Goal: Task Accomplishment & Management: Complete application form

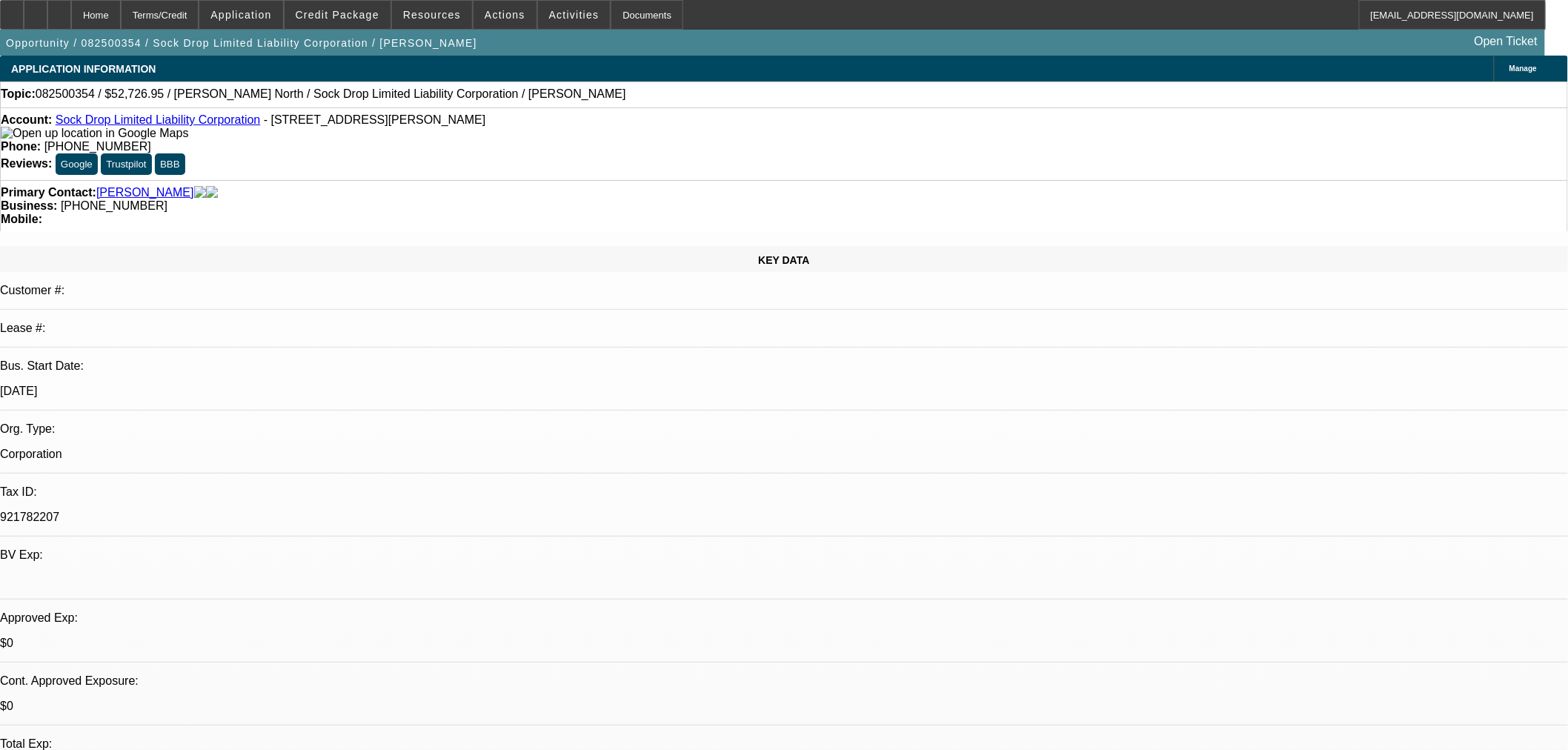
select select "0"
select select "2"
select select "0.1"
select select "4"
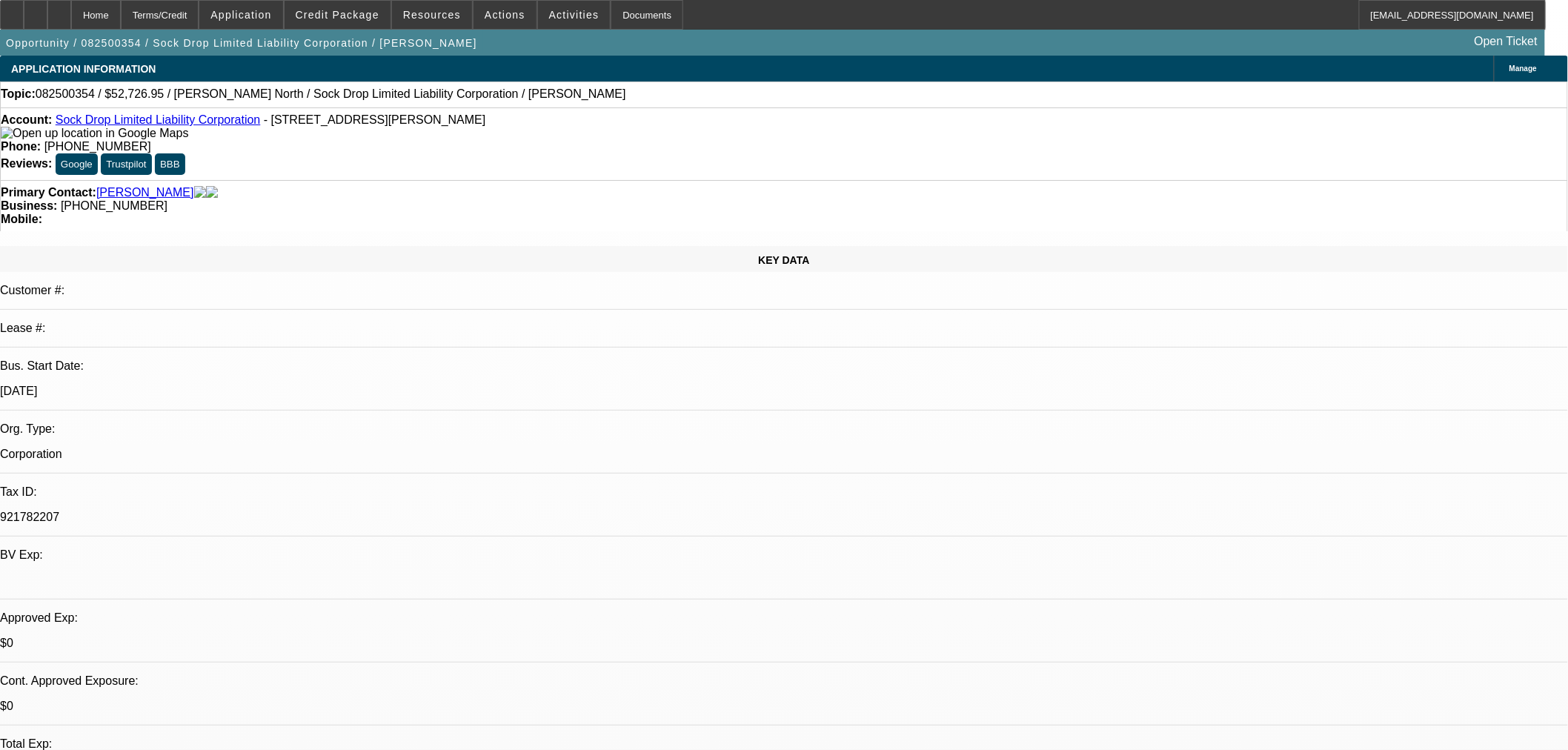
click at [181, 126] on link "Sock Drop Limited Liability Corporation" at bounding box center [158, 120] width 206 height 13
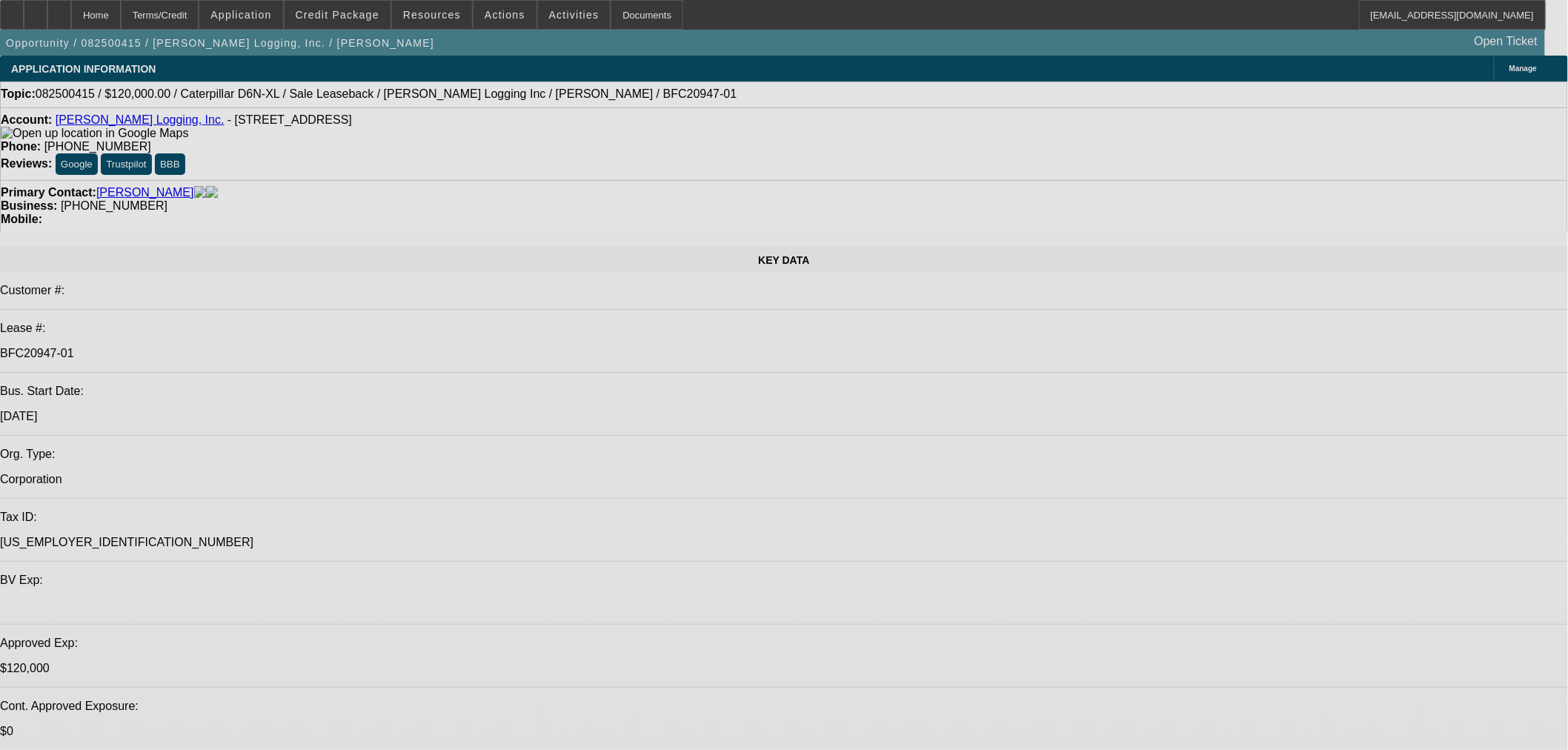
select select "0"
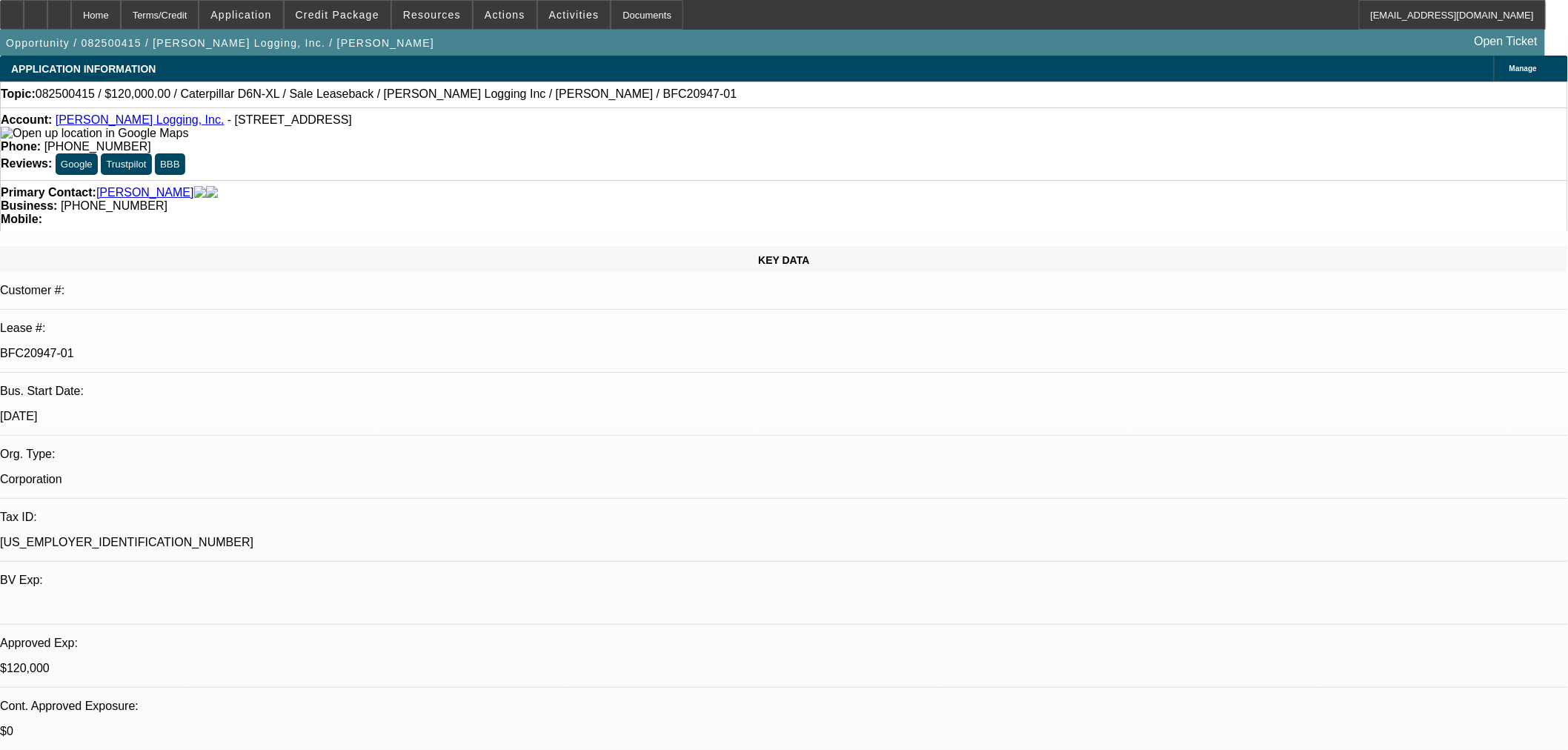
select select "2"
select select "0"
select select "6"
select select "0"
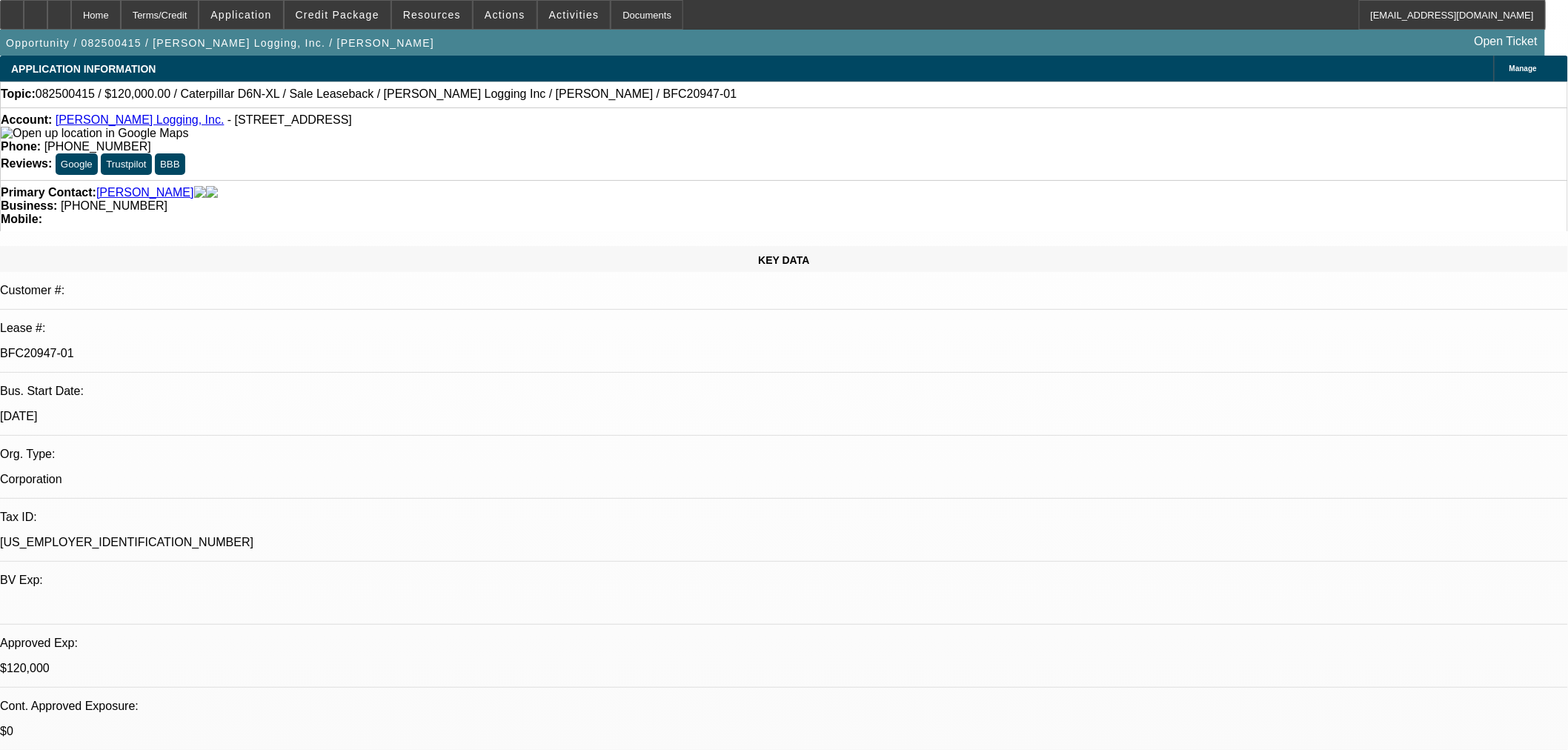
select select "2"
select select "0"
select select "6"
select select "0"
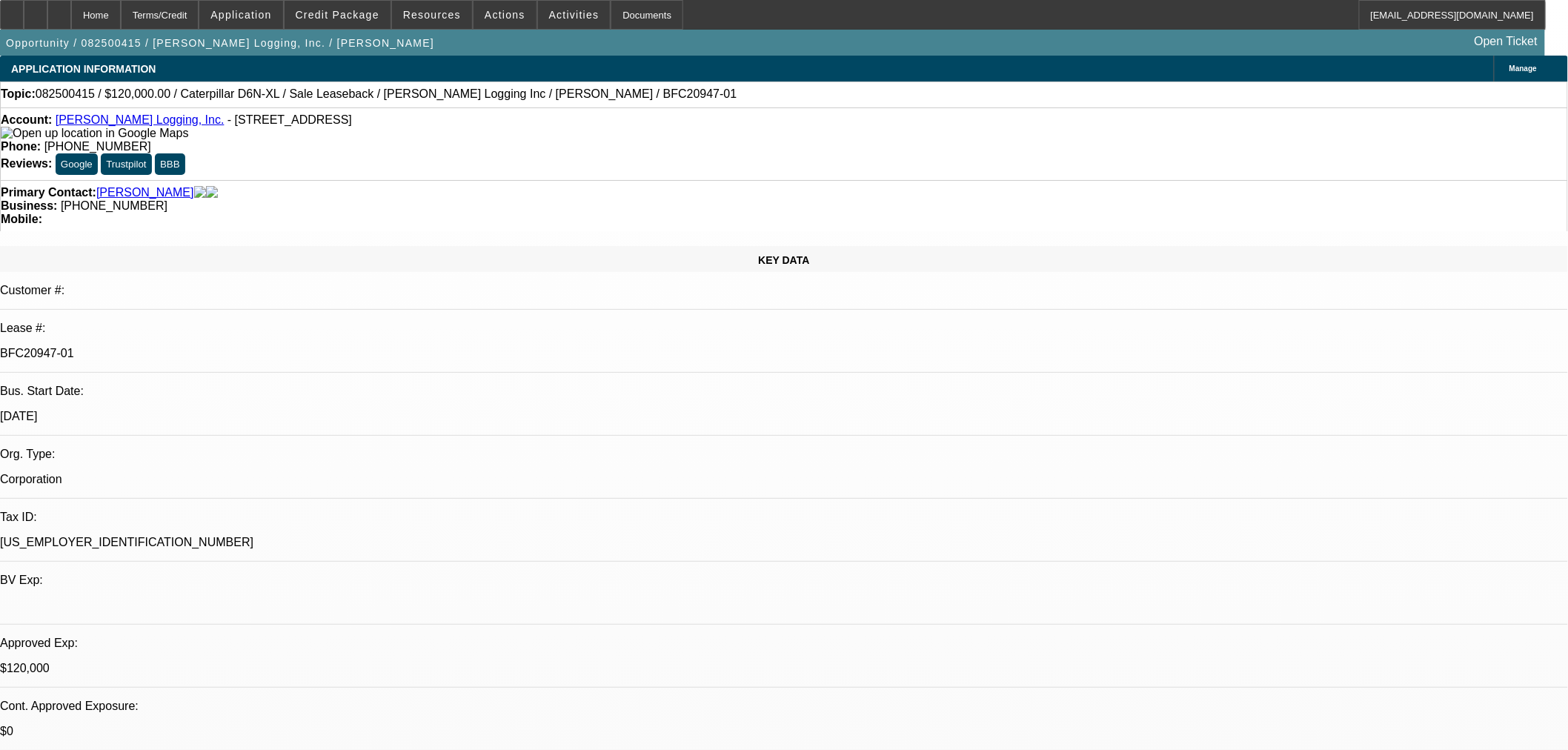
select select "2"
select select "0"
select select "6"
select select "0"
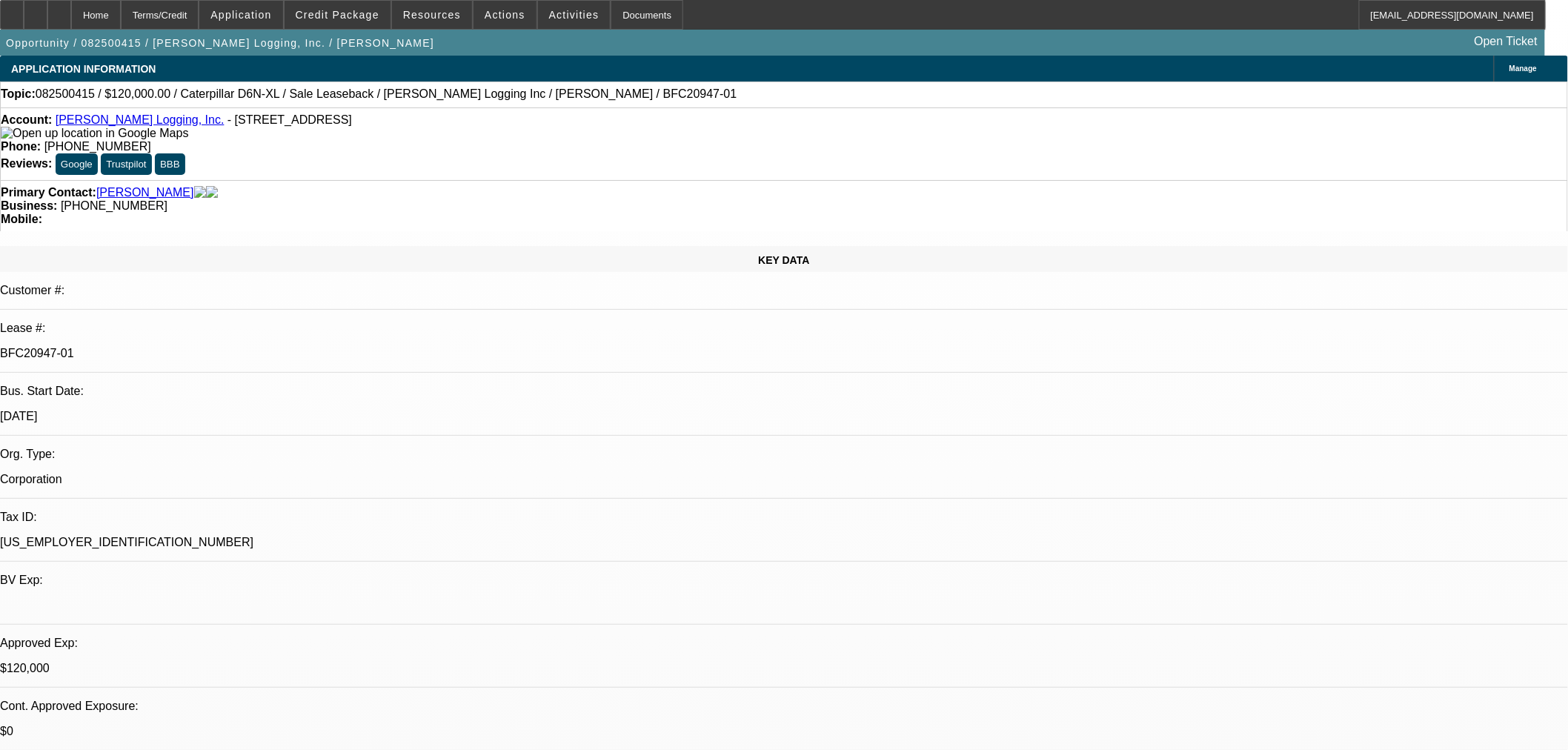
select select "2"
select select "0"
select select "6"
click at [23, 15] on div at bounding box center [11, 15] width 23 height 30
